Goal: Information Seeking & Learning: Learn about a topic

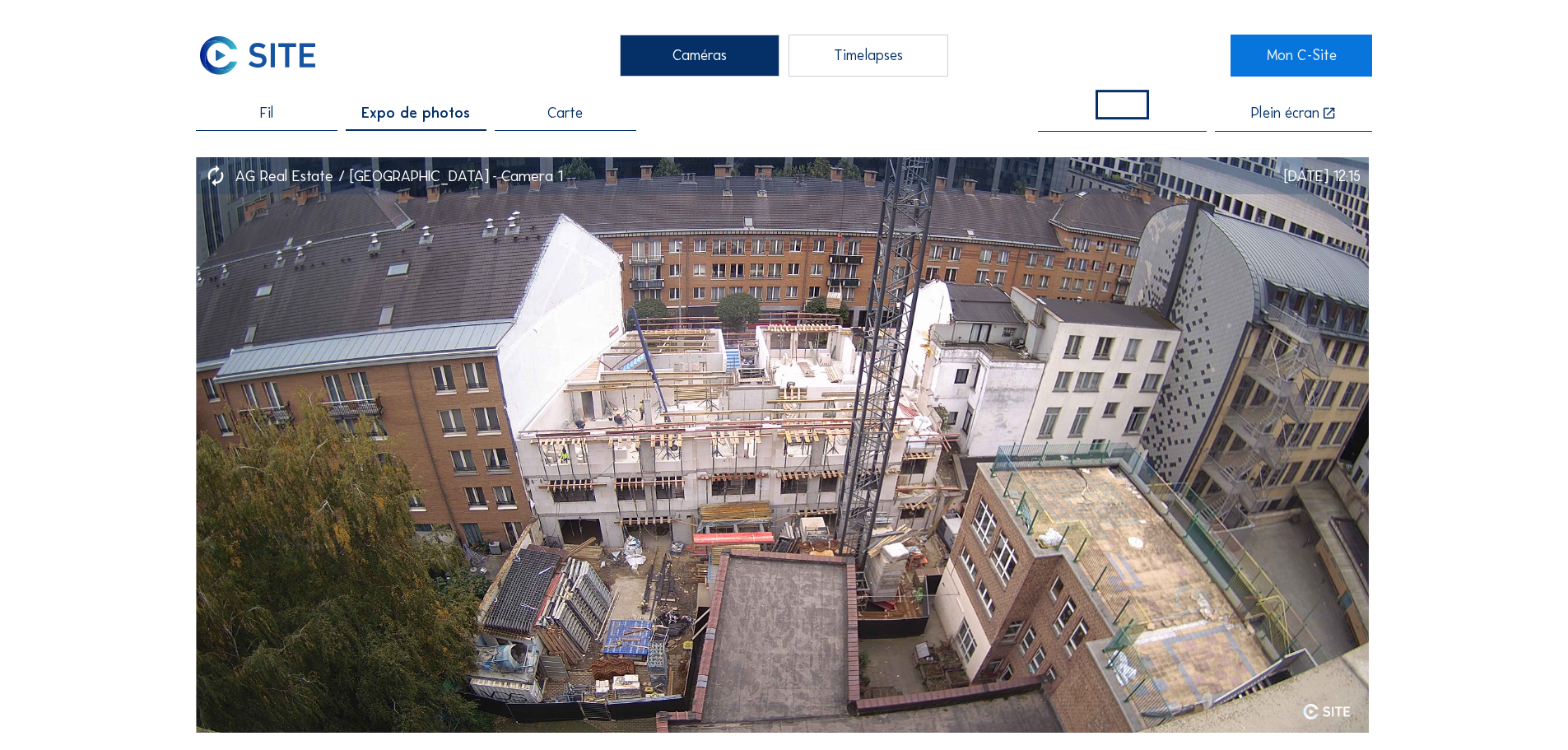
click at [273, 114] on span "Fil" at bounding box center [266, 113] width 13 height 15
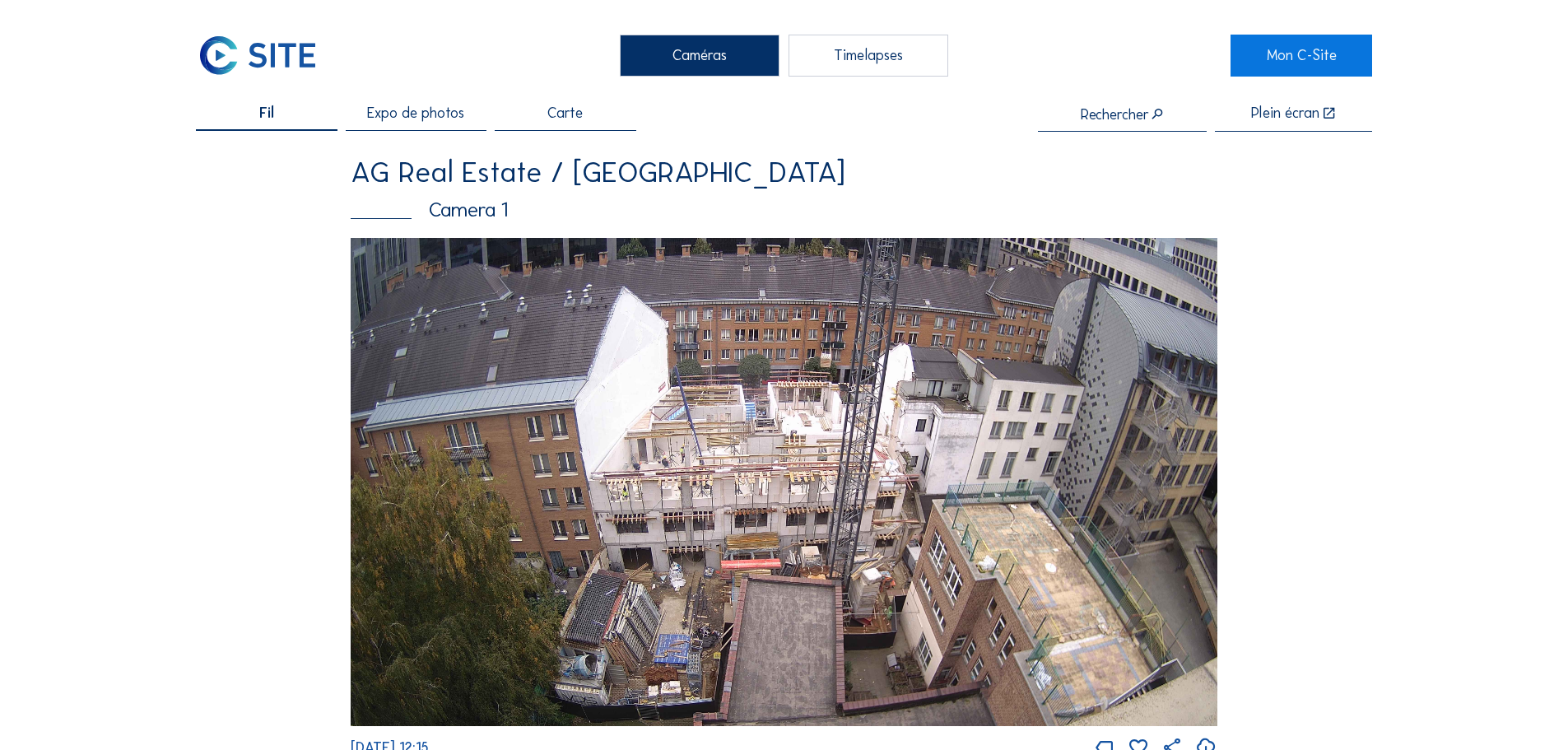
click at [463, 219] on div "Camera 1" at bounding box center [784, 211] width 867 height 21
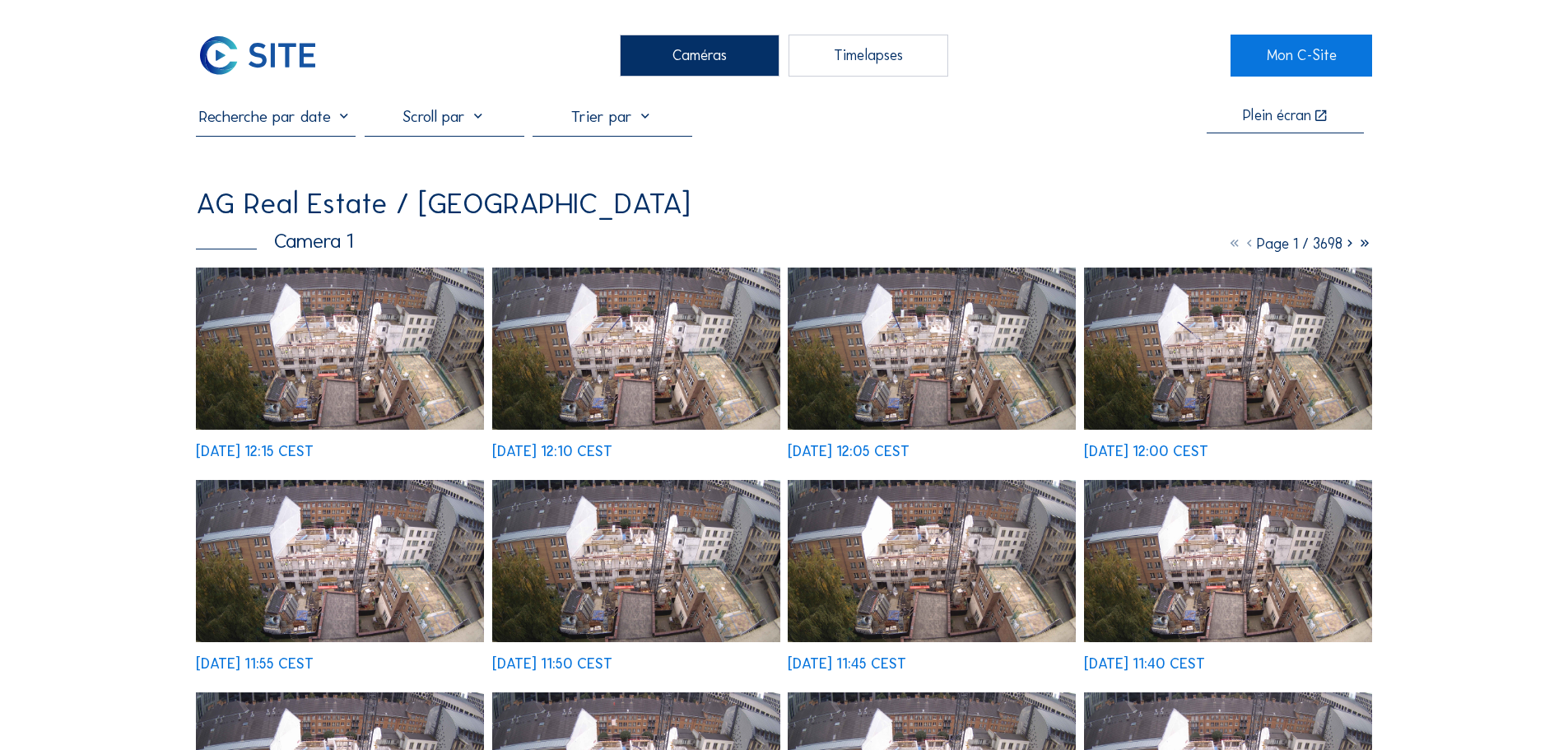
click at [322, 126] on input "text" at bounding box center [276, 115] width 160 height 20
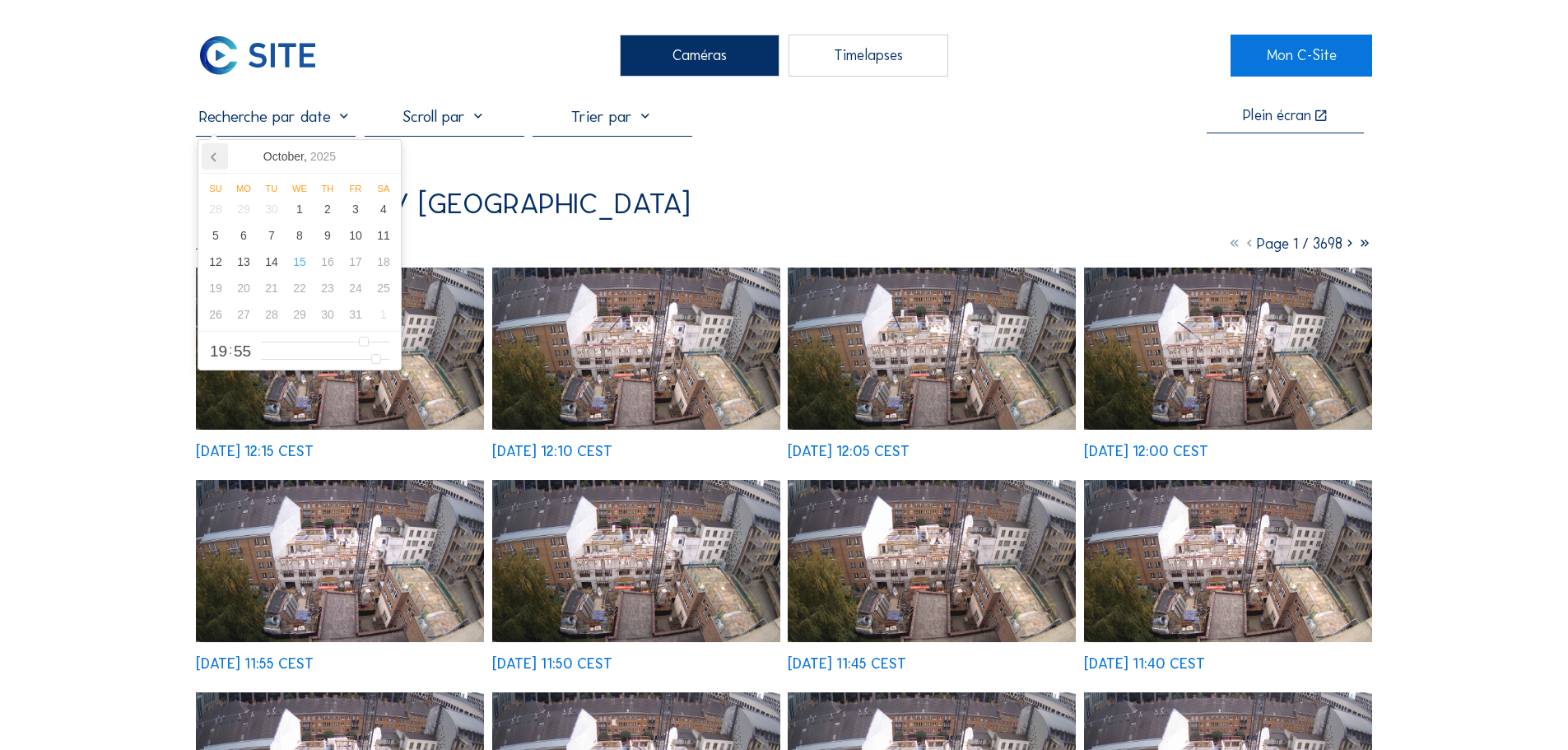
click at [207, 156] on icon at bounding box center [215, 156] width 26 height 26
click at [207, 157] on icon at bounding box center [215, 156] width 26 height 26
click at [275, 291] on div "19" at bounding box center [271, 288] width 28 height 26
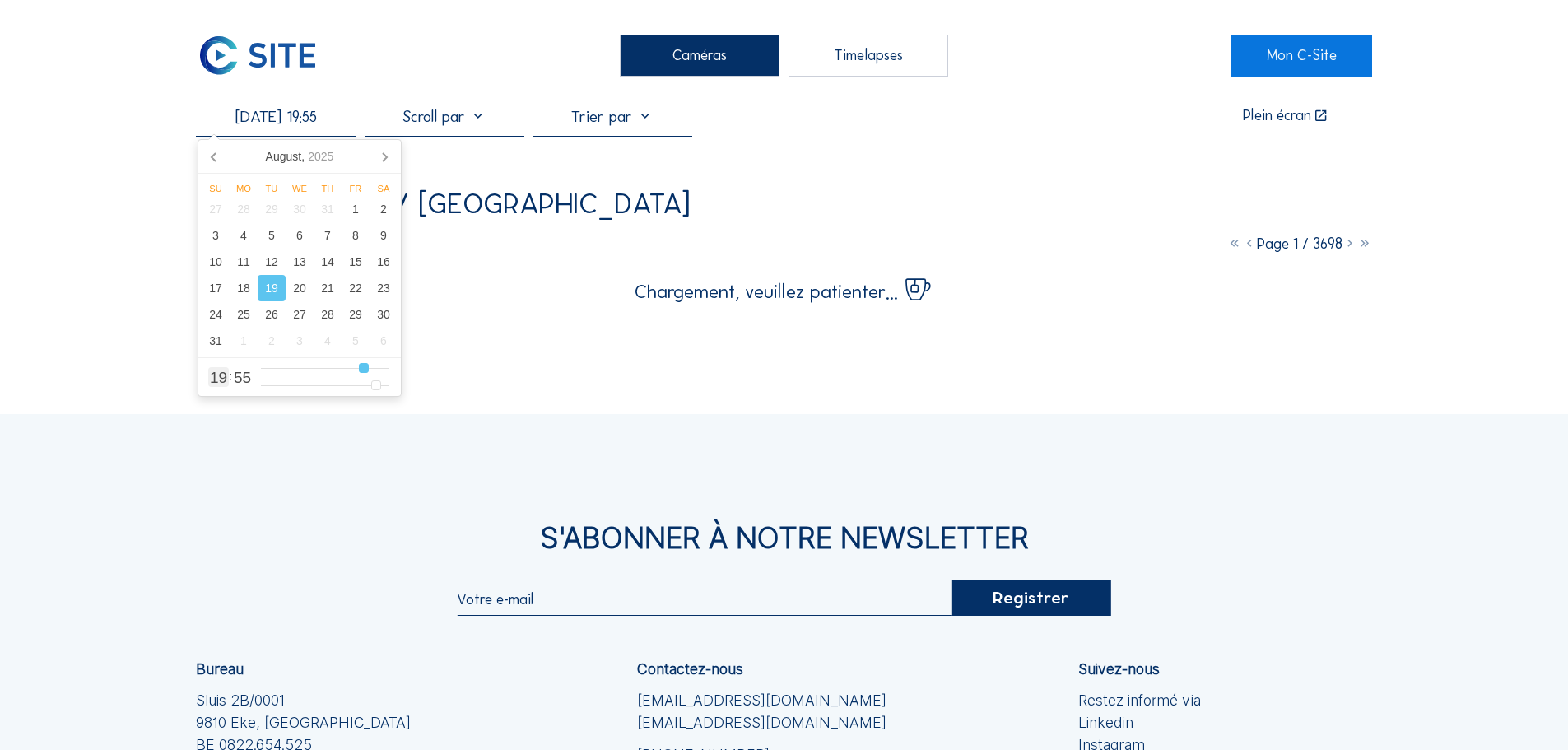
type input "[DATE] 03:55"
type input "3"
click at [280, 370] on input "range" at bounding box center [325, 368] width 128 height 14
type input "[DATE] 05:55"
type input "5"
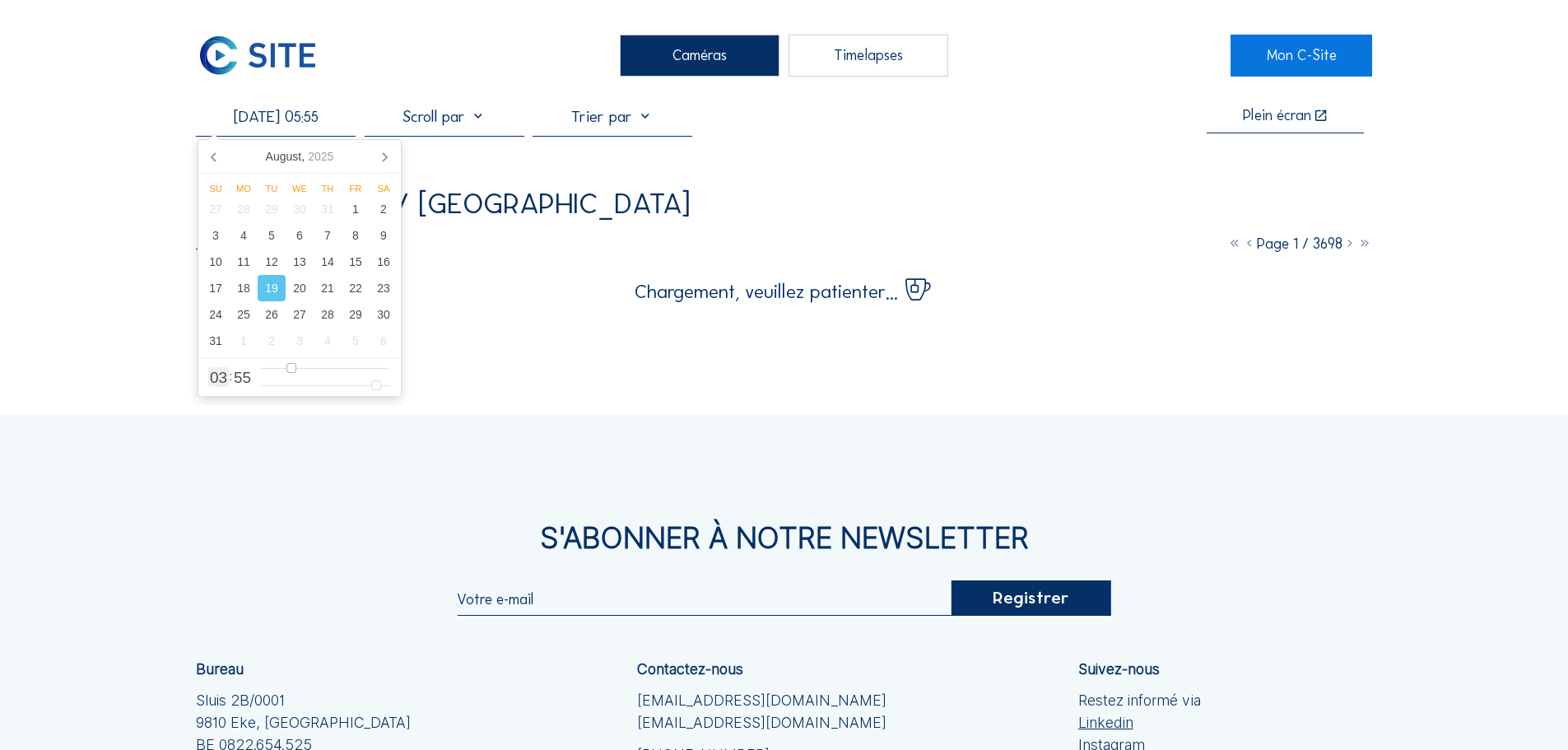
click at [291, 372] on input "range" at bounding box center [325, 368] width 128 height 14
type input "[DATE] 09:55"
type input "9"
click at [310, 371] on input "range" at bounding box center [325, 368] width 128 height 14
type input "[DATE] 09:29"
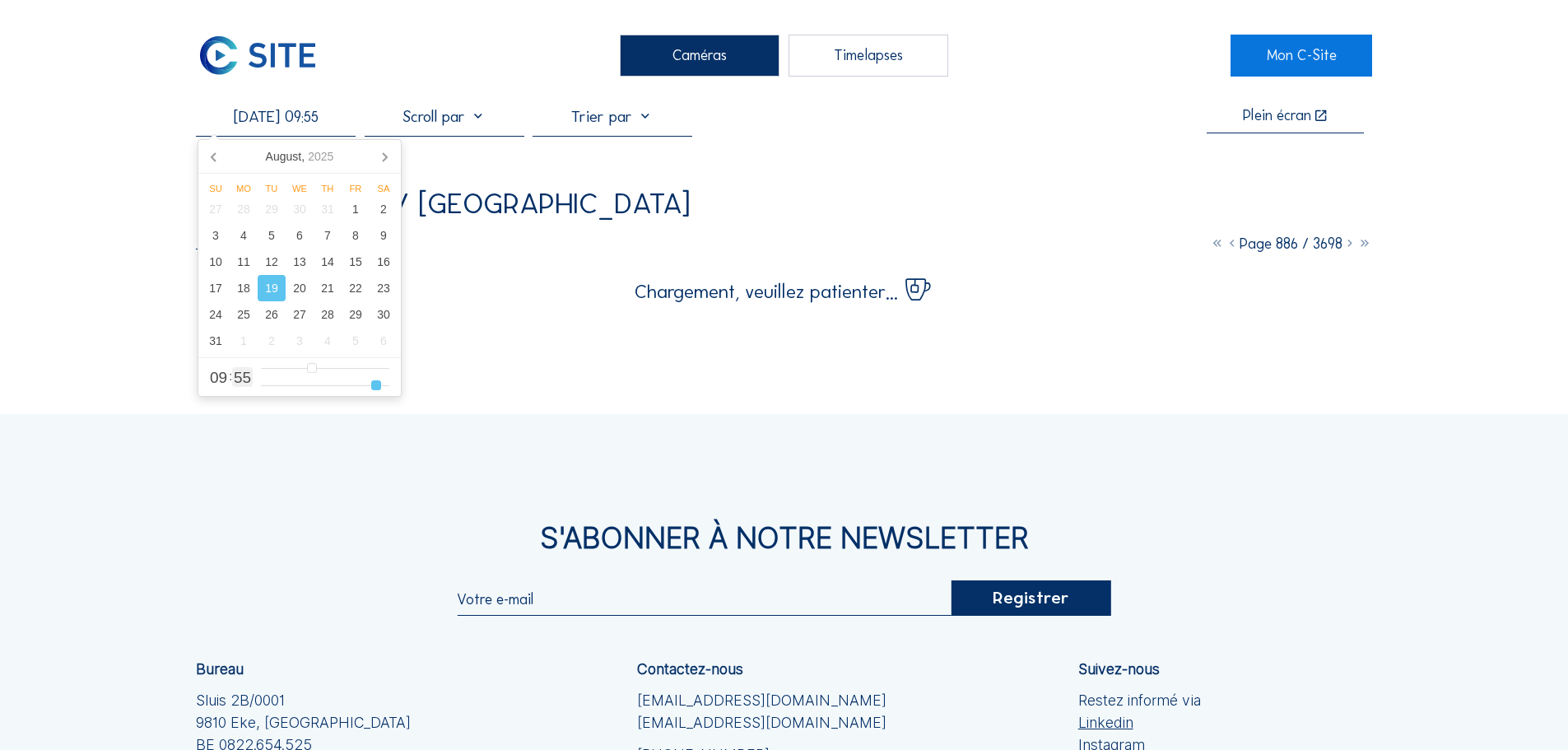
type input "29"
type input "[DATE] 09:26"
type input "26"
type input "[DATE] 09:16"
type input "16"
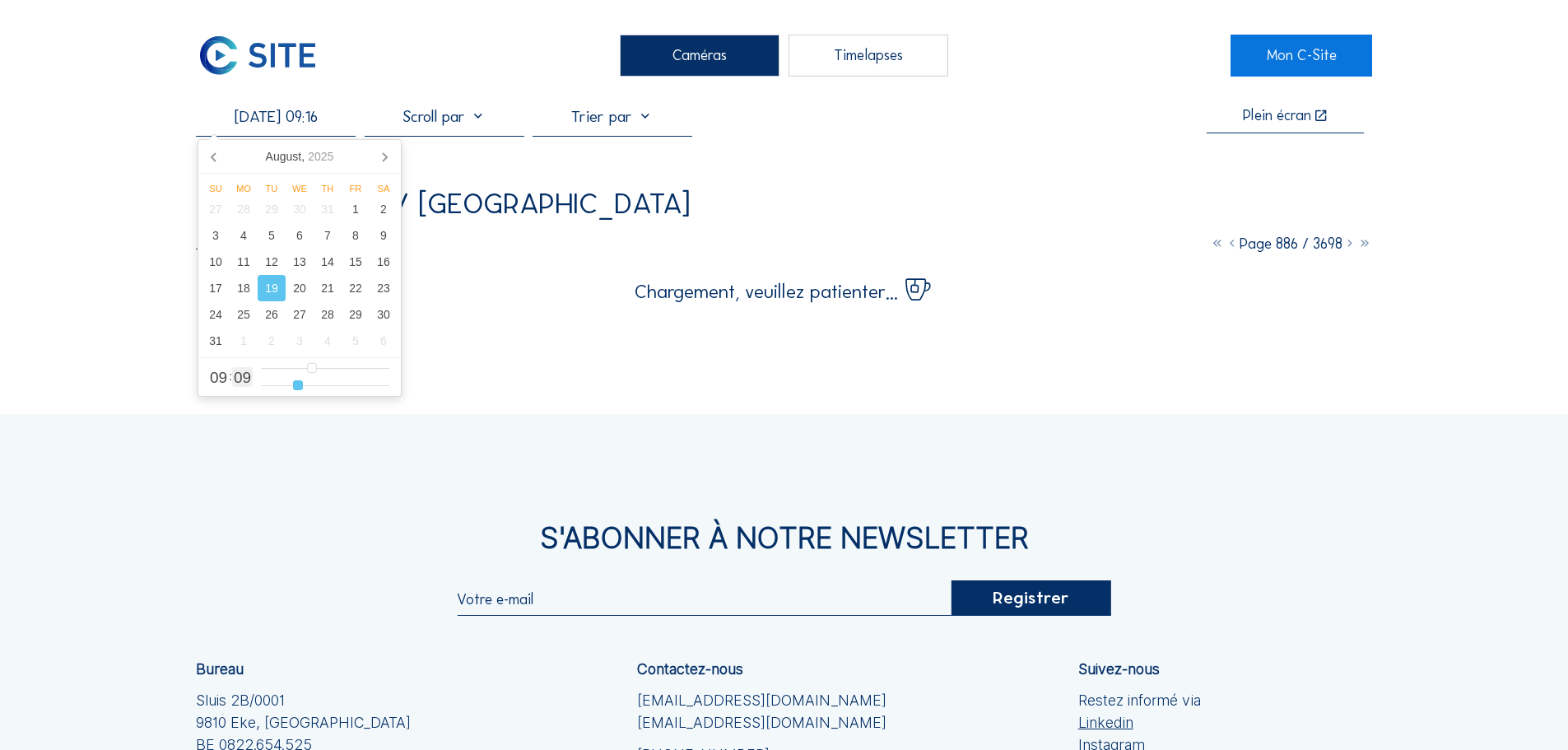
type input "[DATE] 09:09"
type input "9"
type input "[DATE] 09:02"
type input "2"
type input "[DATE] 09:00"
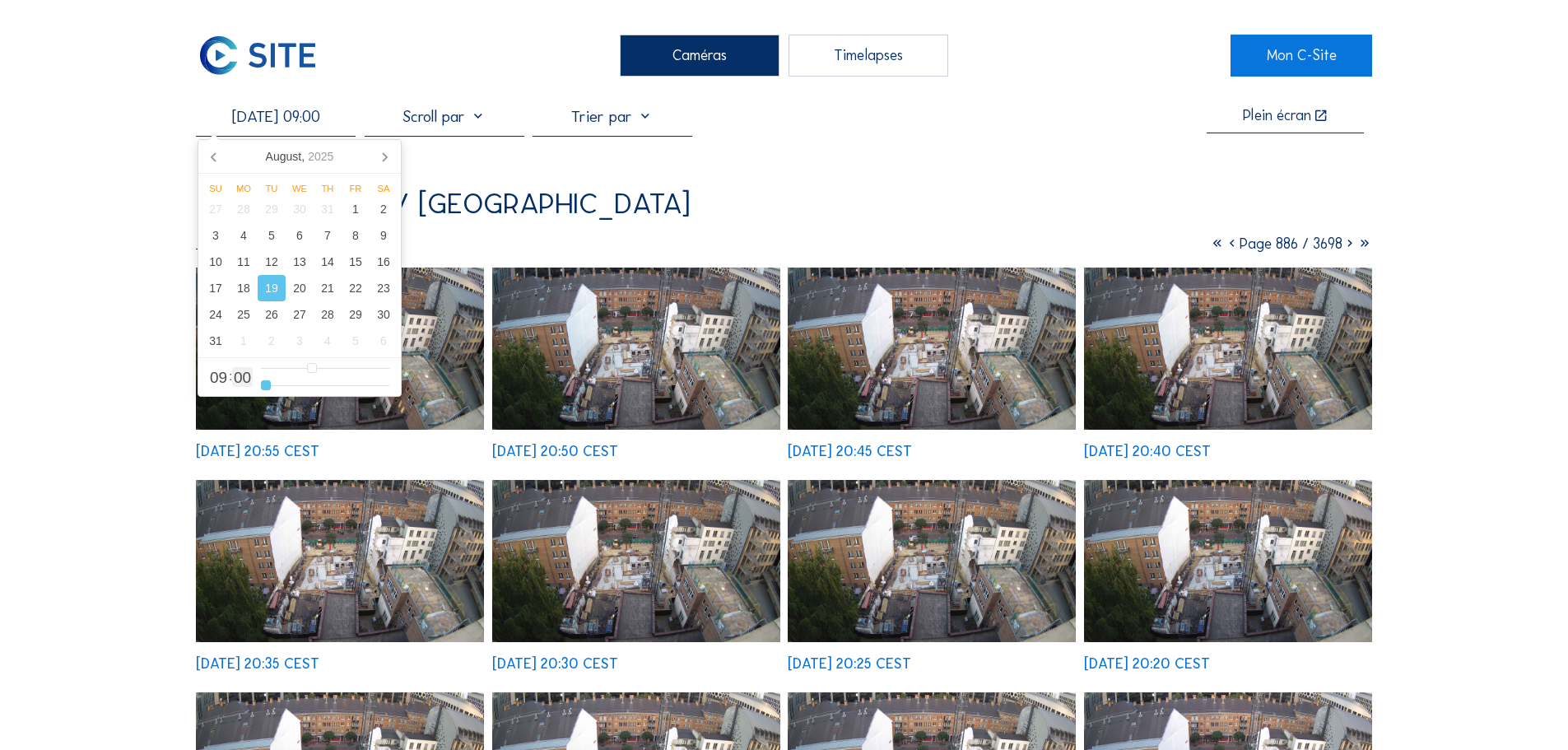
drag, startPoint x: 323, startPoint y: 385, endPoint x: 206, endPoint y: 385, distance: 117.0
type input "0"
click at [261, 385] on input "range" at bounding box center [325, 386] width 128 height 14
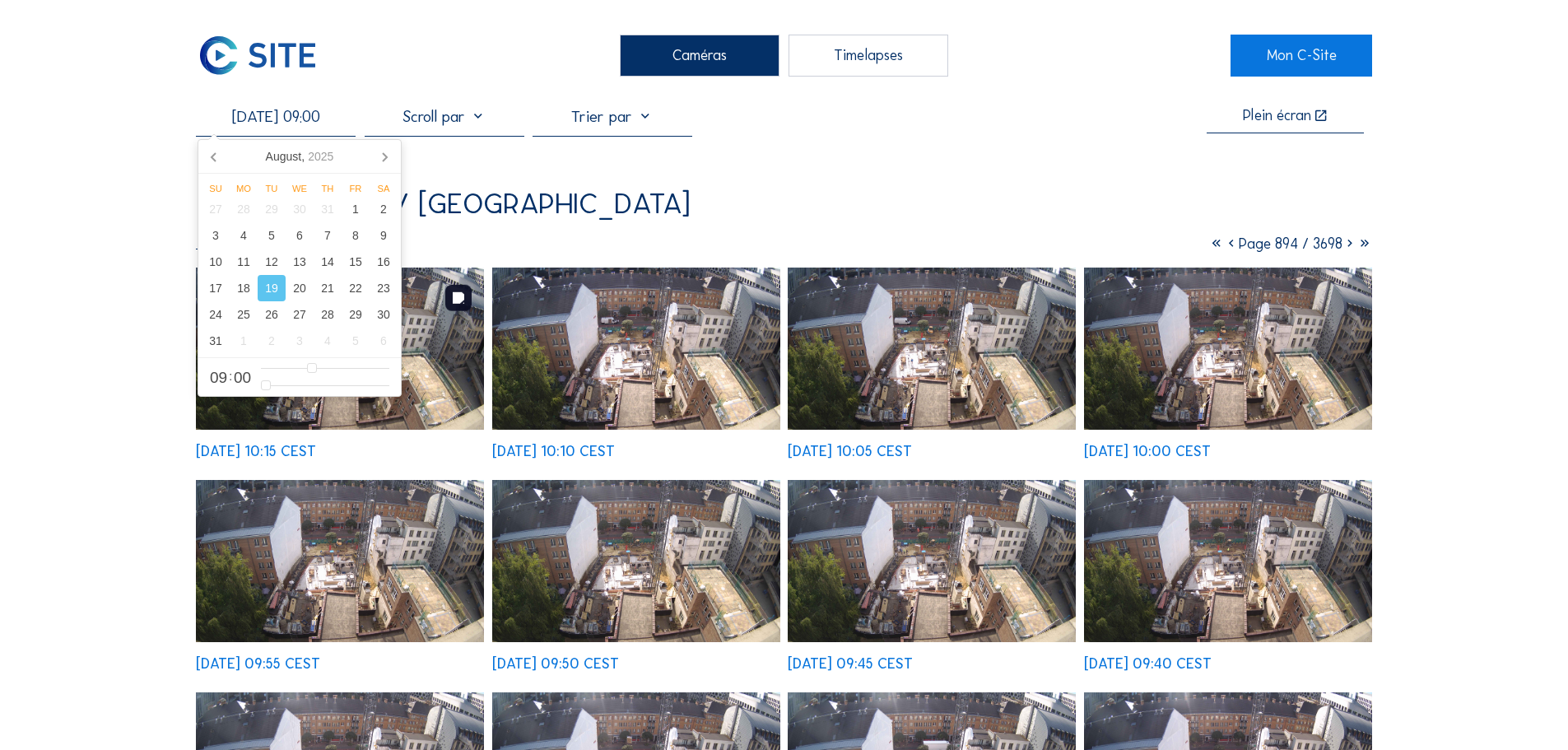
click at [460, 401] on img at bounding box center [340, 349] width 288 height 162
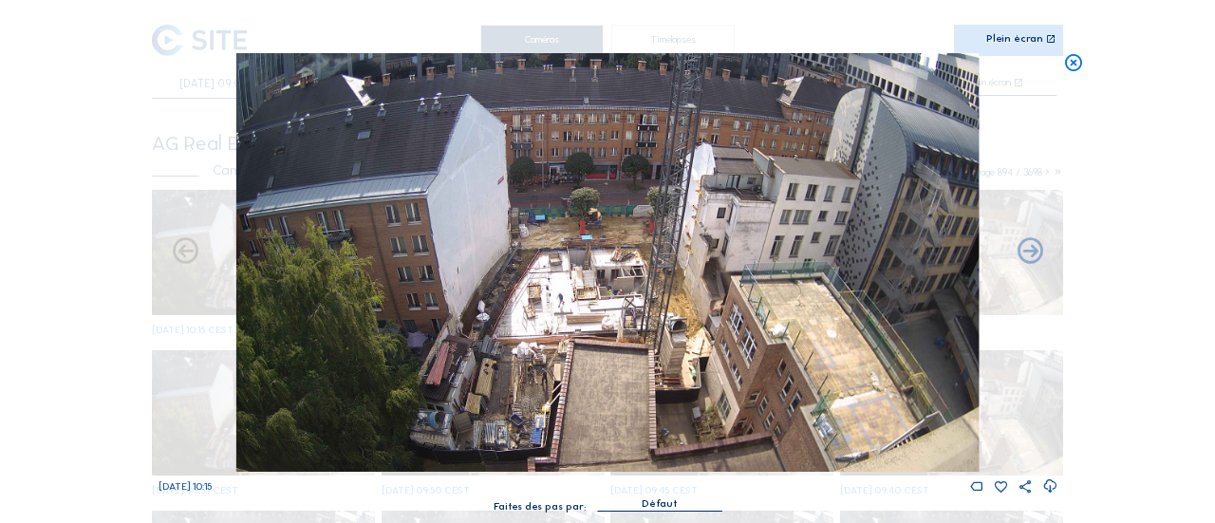
click at [1028, 41] on div "Plein écran" at bounding box center [1014, 39] width 57 height 11
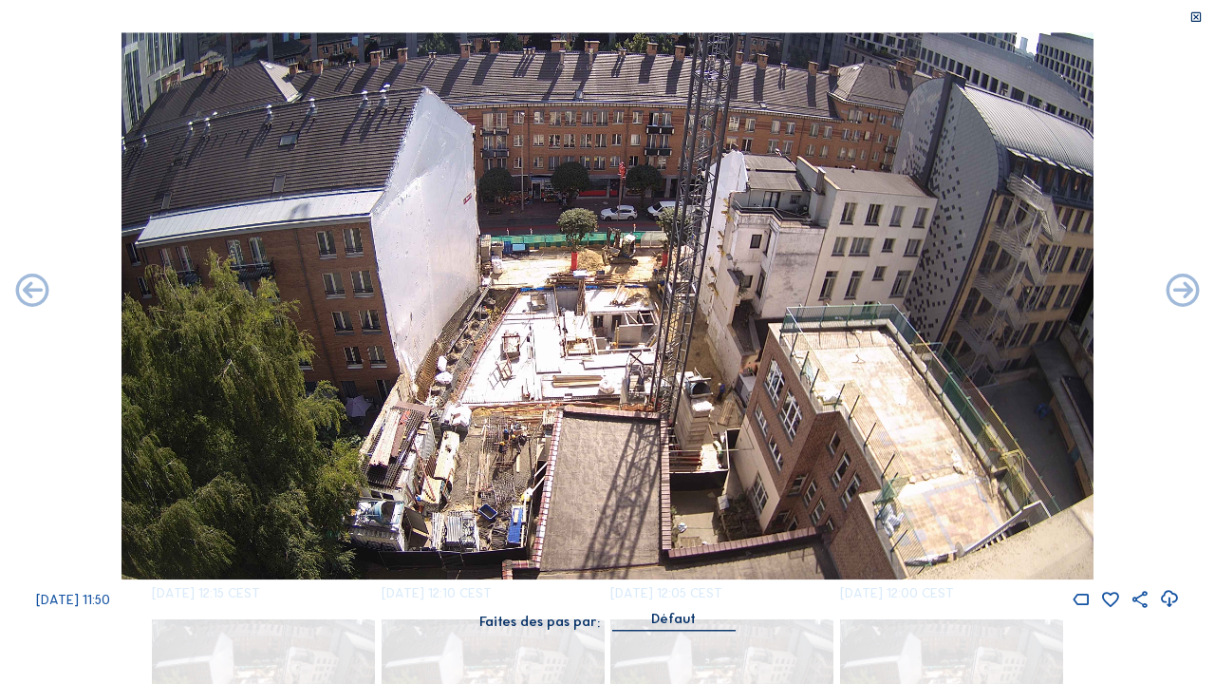
click at [1172, 598] on icon at bounding box center [1169, 600] width 20 height 25
click at [1166, 600] on icon at bounding box center [1169, 600] width 20 height 25
click at [1169, 597] on icon at bounding box center [1169, 600] width 20 height 25
